Goal: Transaction & Acquisition: Purchase product/service

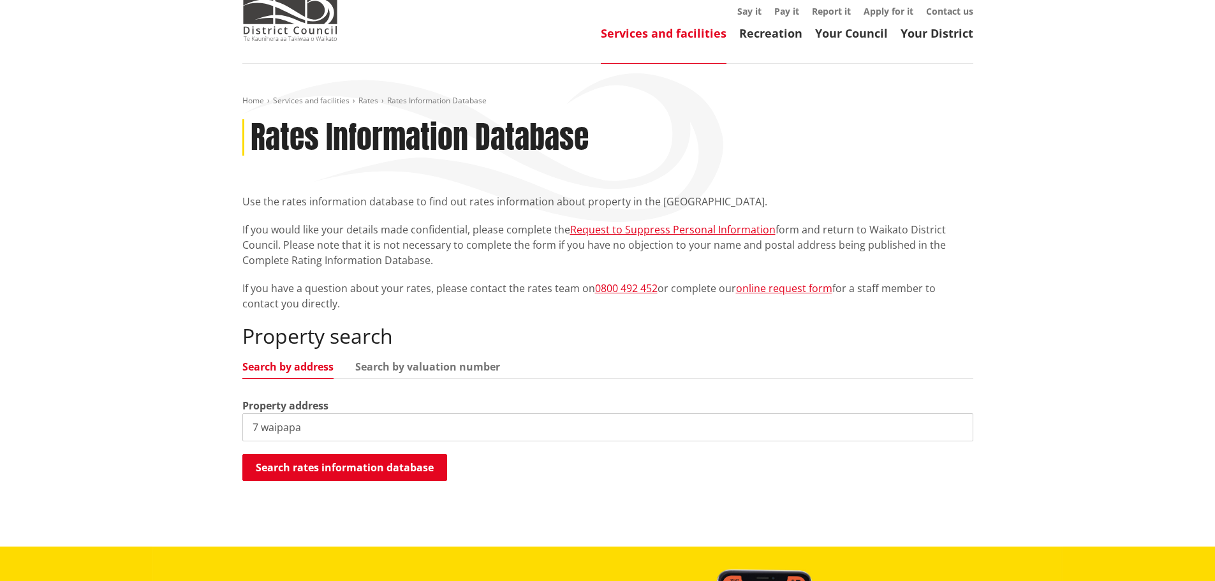
scroll to position [128, 0]
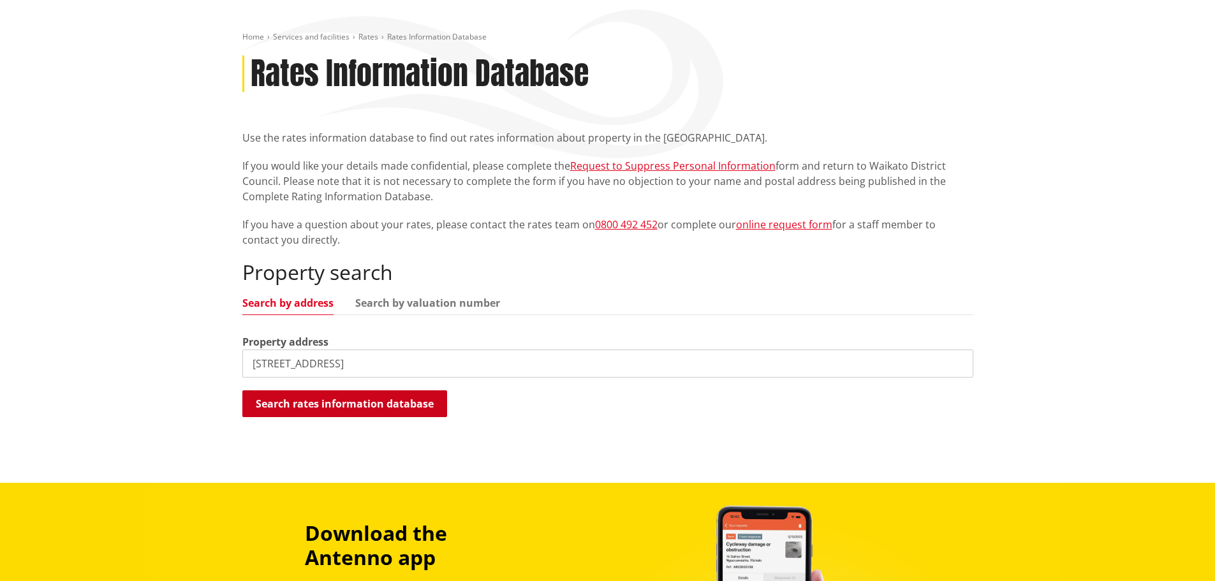
type input "[STREET_ADDRESS]"
click at [341, 403] on button "Search rates information database" at bounding box center [344, 403] width 205 height 27
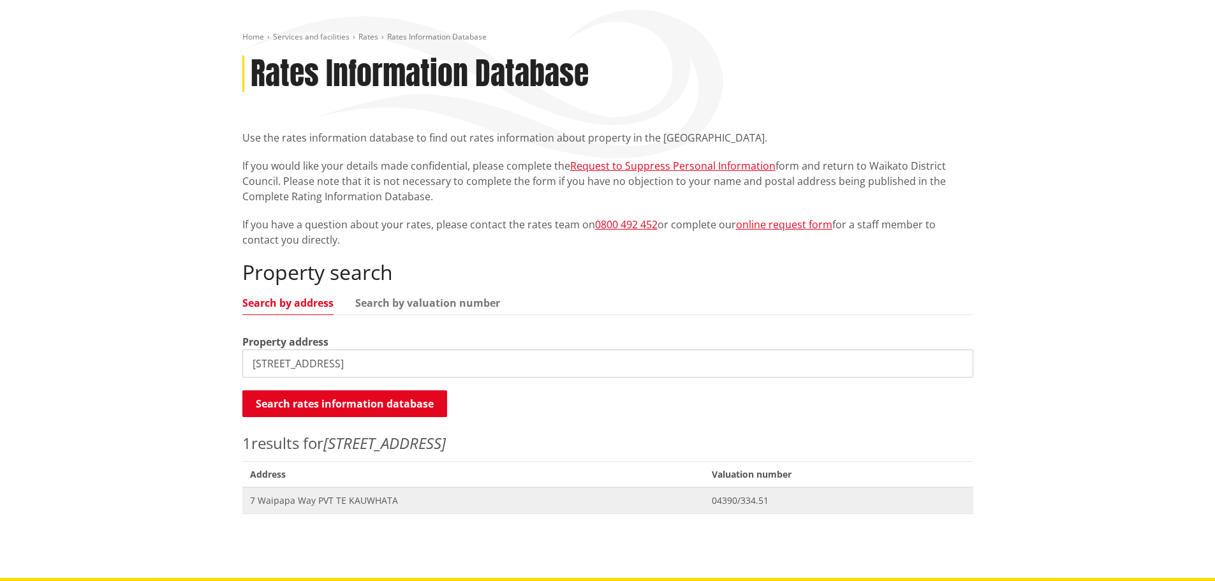
click at [342, 502] on span "7 Waipapa Way PVT TE KAUWHATA" at bounding box center [473, 500] width 447 height 13
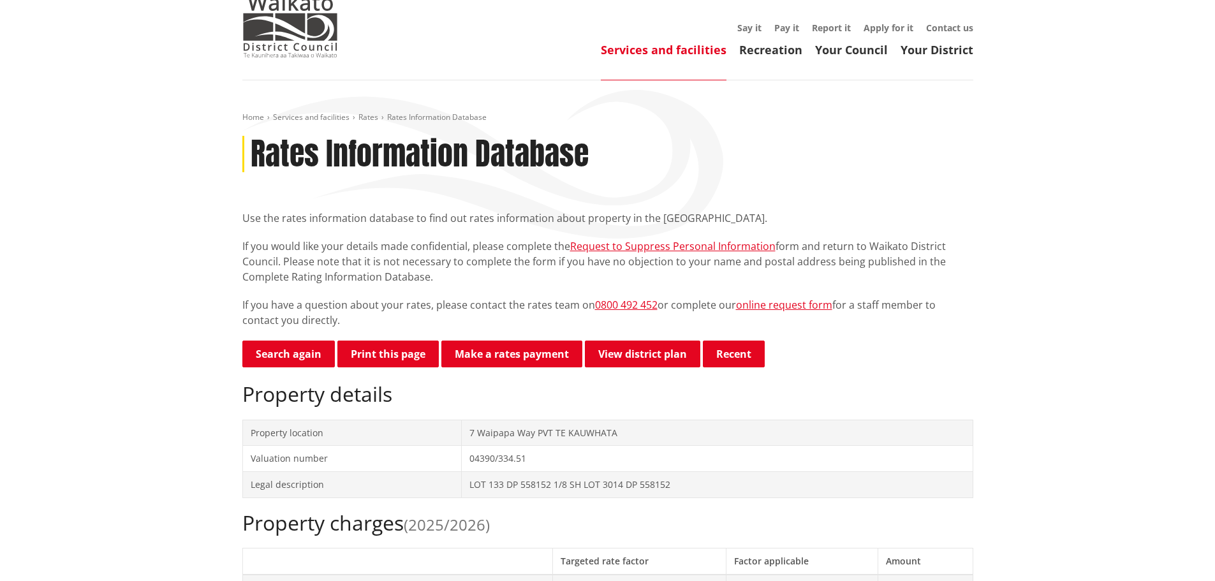
scroll to position [191, 0]
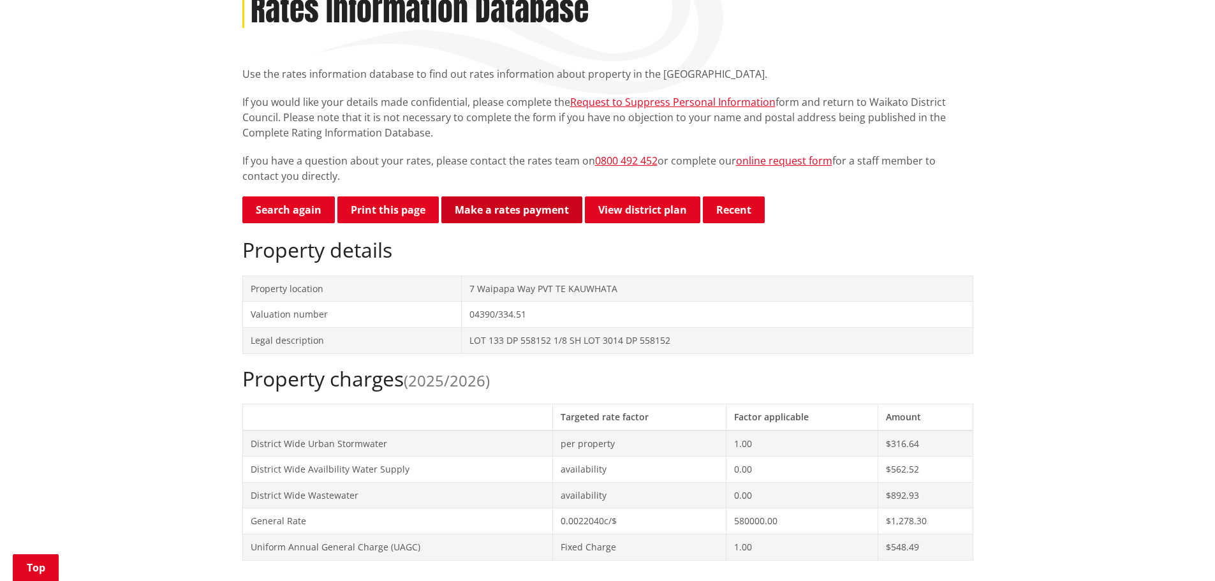
click at [504, 211] on link "Make a rates payment" at bounding box center [511, 210] width 141 height 27
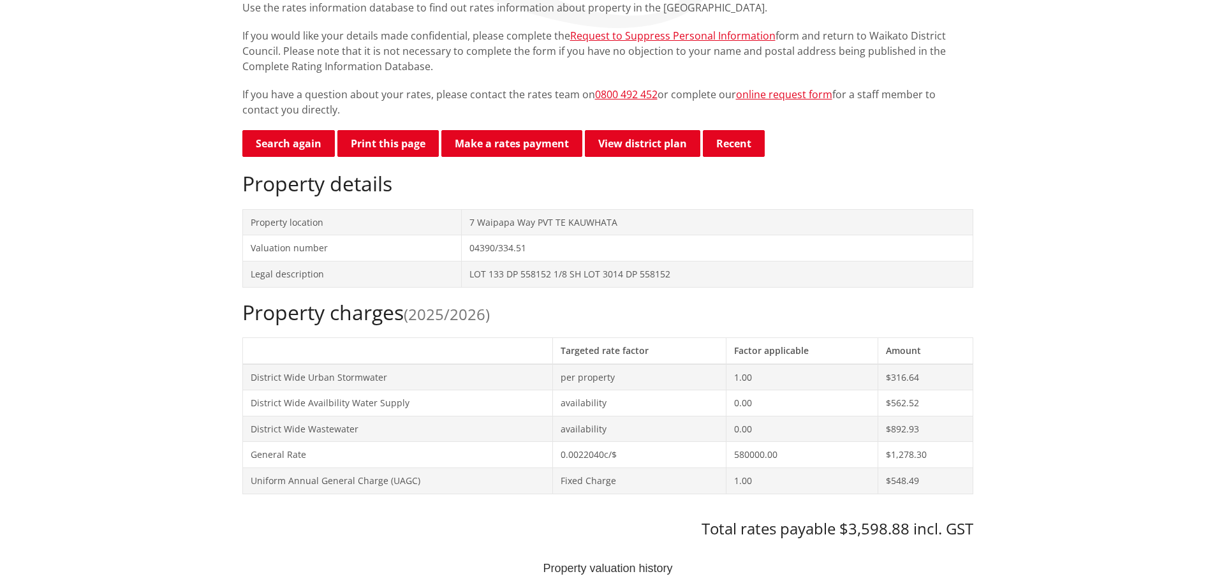
scroll to position [128, 0]
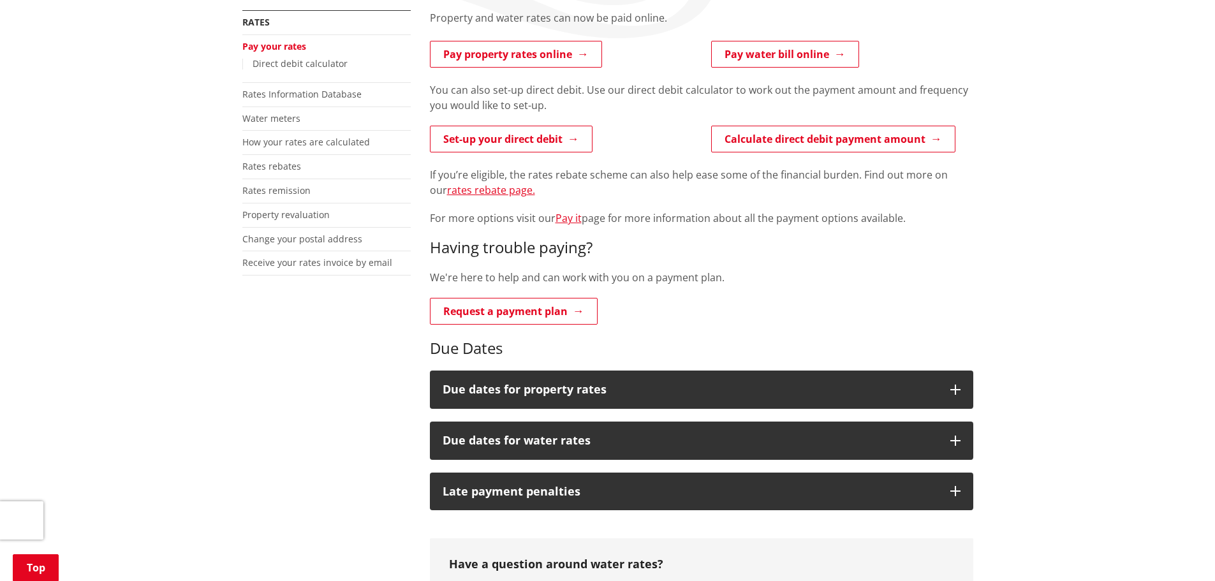
scroll to position [255, 0]
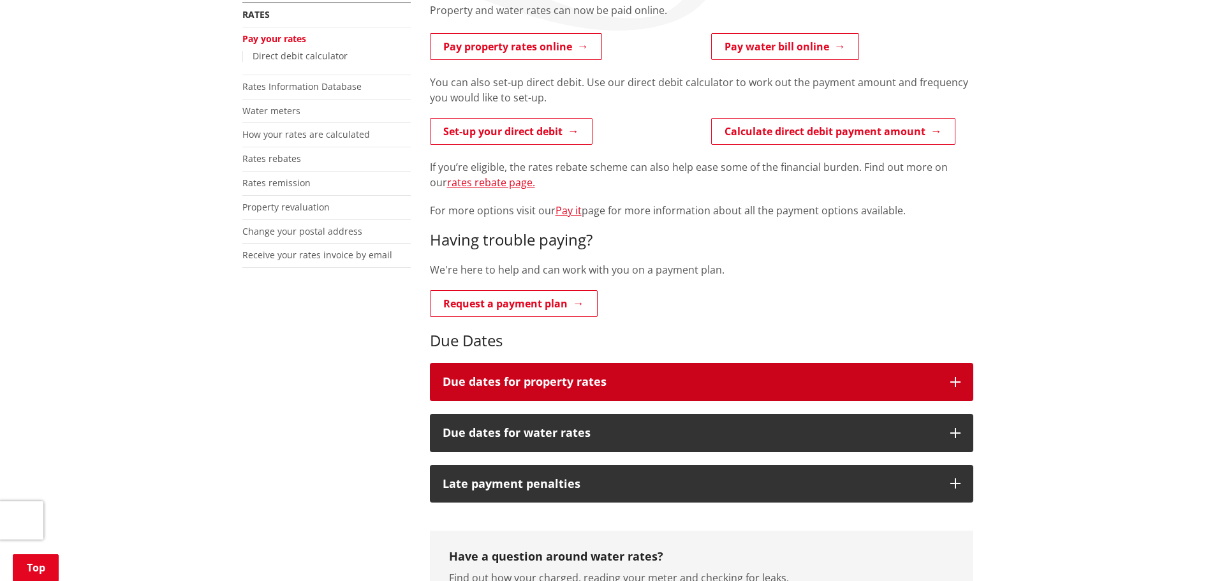
click at [792, 384] on h3 "Due dates for property rates" at bounding box center [690, 382] width 495 height 13
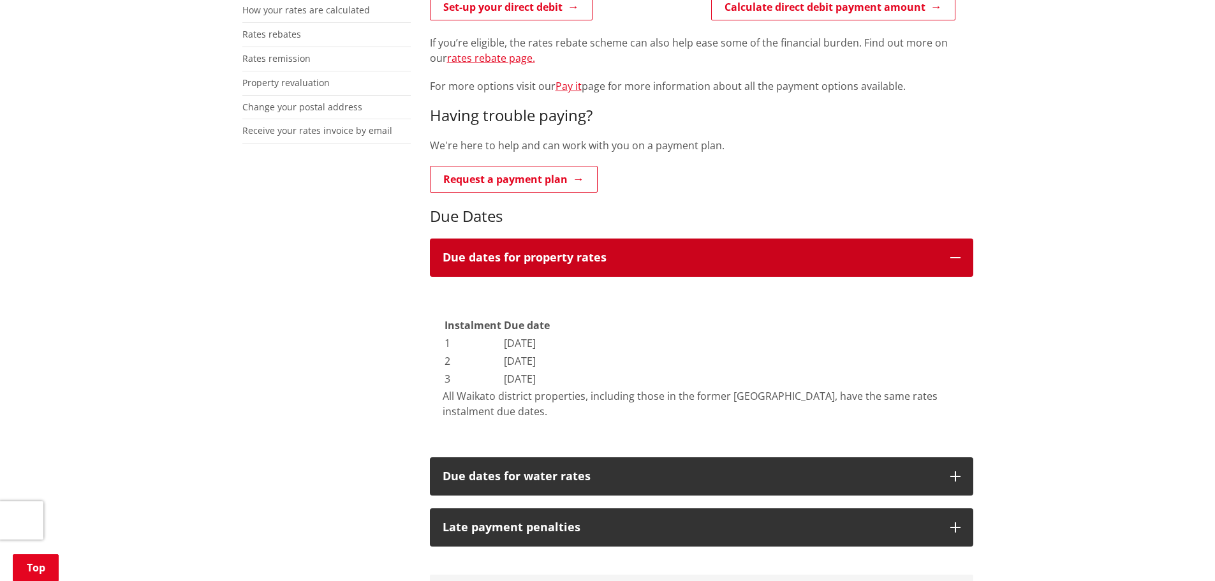
scroll to position [383, 0]
